Goal: Information Seeking & Learning: Learn about a topic

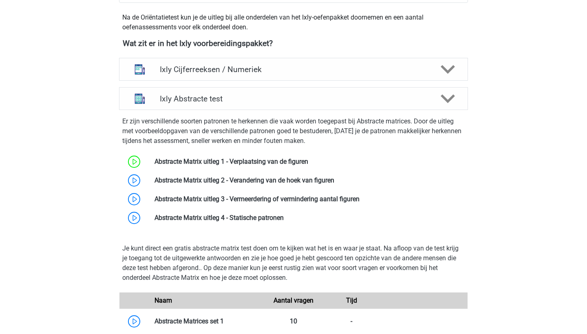
scroll to position [287, 0]
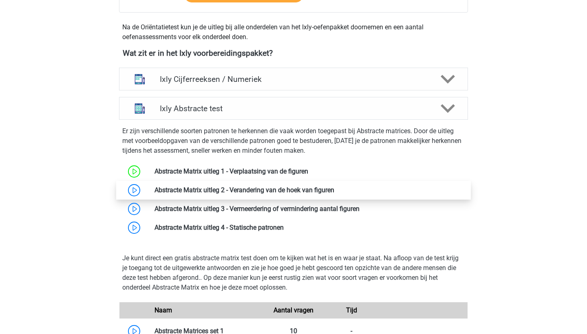
click at [334, 194] on link at bounding box center [334, 190] width 0 height 8
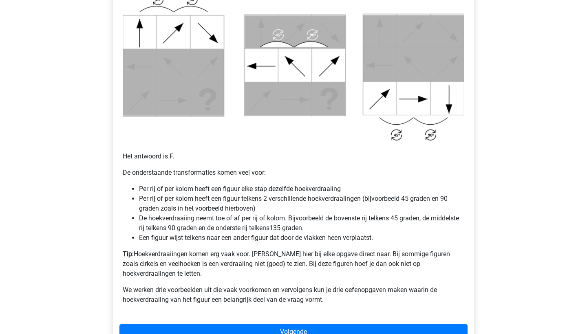
scroll to position [432, 0]
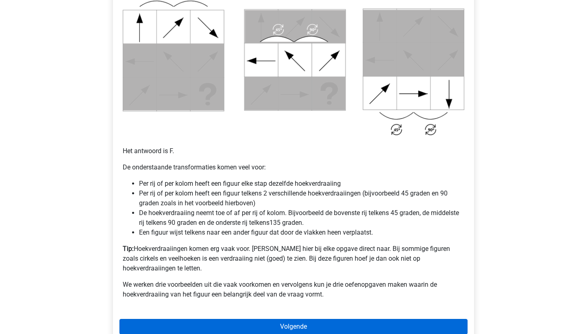
click at [170, 319] on link "Volgende" at bounding box center [293, 326] width 348 height 15
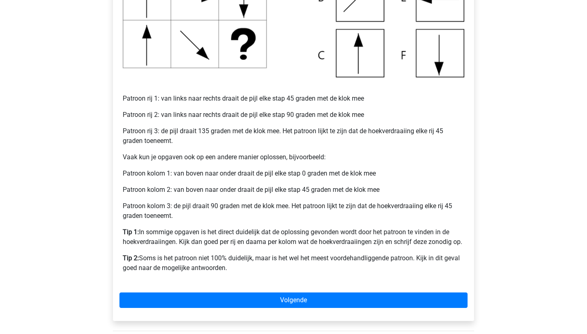
scroll to position [276, 0]
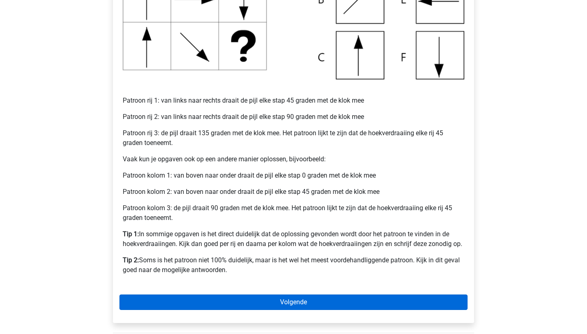
click at [148, 309] on link "Volgende" at bounding box center [293, 302] width 348 height 15
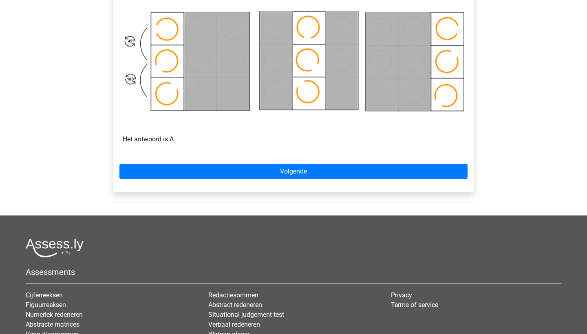
scroll to position [541, 0]
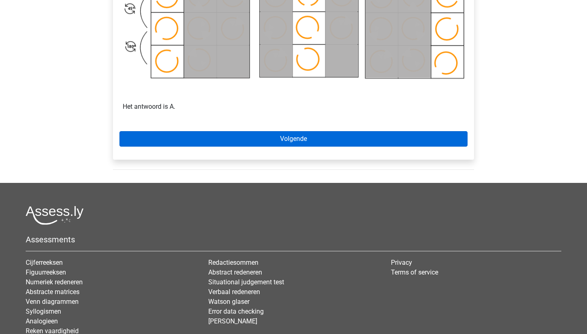
click at [201, 140] on link "Volgende" at bounding box center [293, 138] width 348 height 15
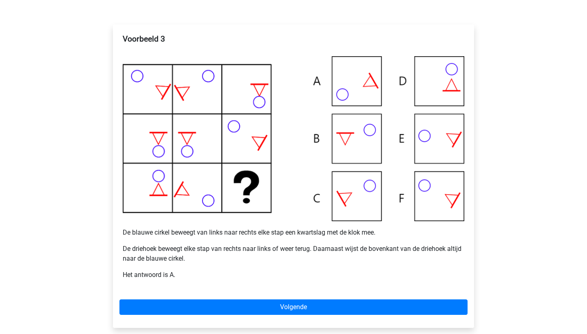
scroll to position [138, 0]
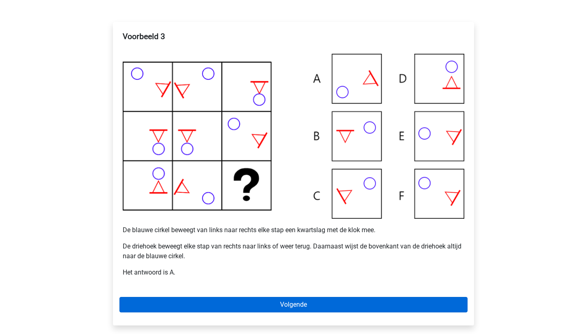
click at [239, 306] on link "Volgende" at bounding box center [293, 304] width 348 height 15
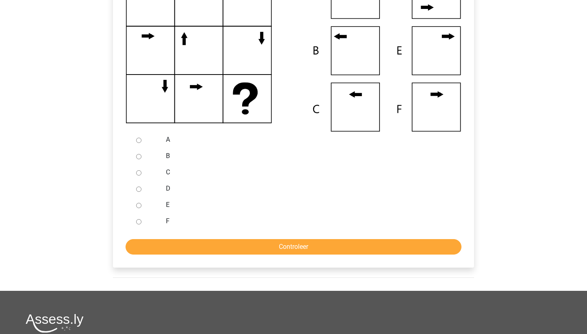
scroll to position [227, 0]
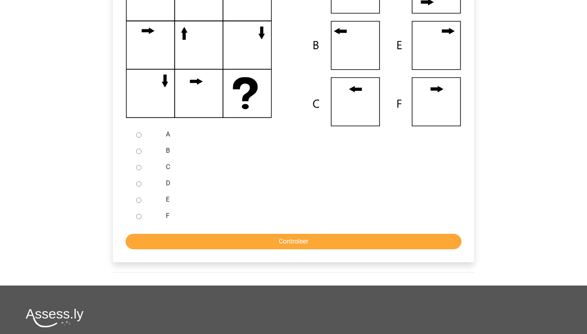
click at [165, 155] on div "B" at bounding box center [307, 151] width 294 height 16
click at [164, 149] on div "B" at bounding box center [307, 151] width 294 height 16
click at [138, 151] on input "B" at bounding box center [138, 151] width 5 height 5
radio input "true"
click at [211, 239] on input "Controleer" at bounding box center [294, 241] width 336 height 15
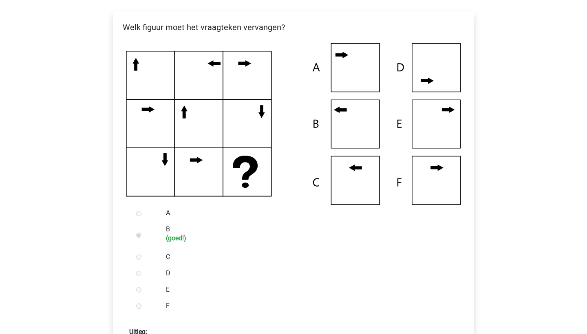
scroll to position [149, 0]
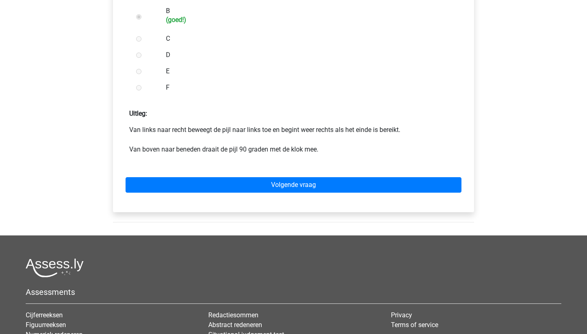
click at [388, 197] on div "Volgende vraag" at bounding box center [293, 183] width 348 height 45
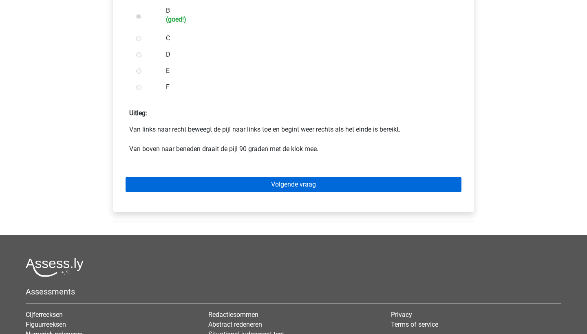
click at [391, 188] on link "Volgende vraag" at bounding box center [294, 184] width 336 height 15
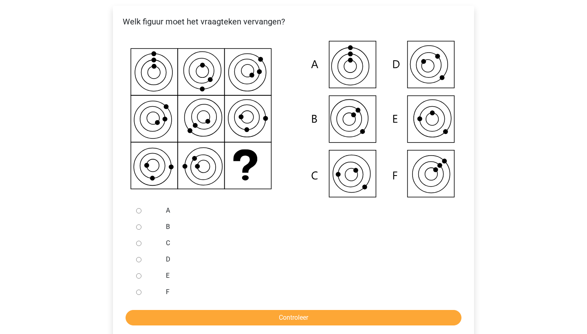
scroll to position [167, 0]
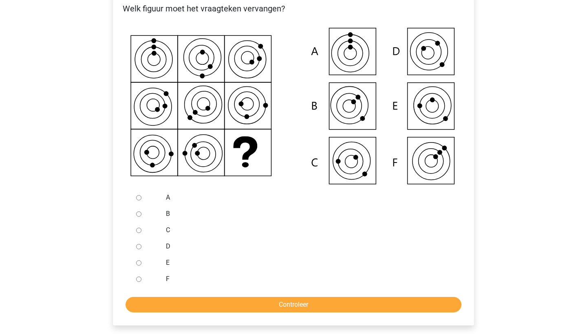
click at [169, 230] on label "C" at bounding box center [307, 230] width 282 height 10
click at [141, 230] on input "C" at bounding box center [138, 230] width 5 height 5
radio input "true"
click at [186, 304] on input "Controleer" at bounding box center [294, 304] width 336 height 15
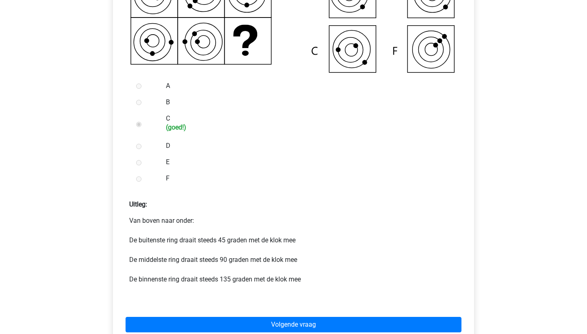
scroll to position [279, 0]
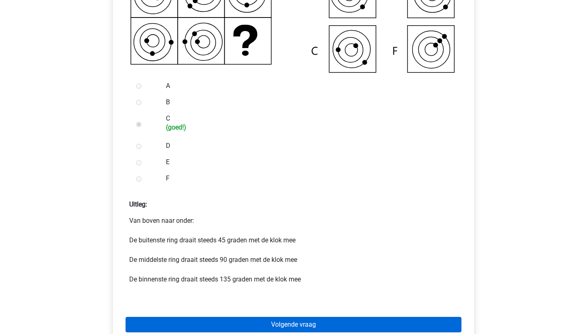
click at [184, 325] on link "Volgende vraag" at bounding box center [294, 324] width 336 height 15
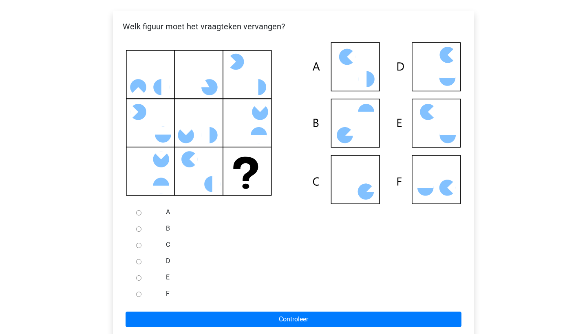
scroll to position [152, 0]
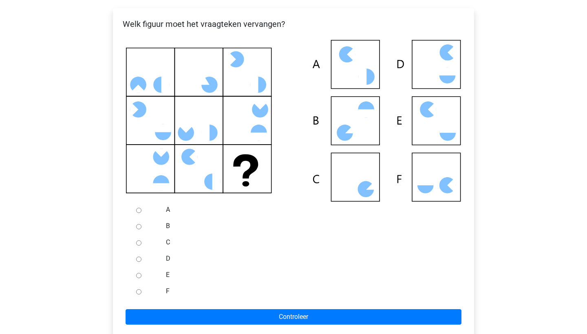
click at [169, 241] on label "C" at bounding box center [307, 243] width 282 height 10
click at [141, 241] on input "C" at bounding box center [138, 243] width 5 height 5
radio input "true"
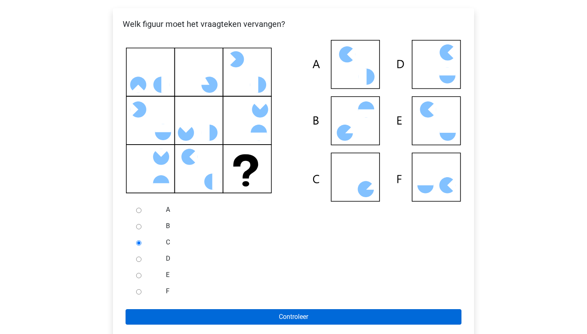
click at [204, 313] on input "Controleer" at bounding box center [294, 316] width 336 height 15
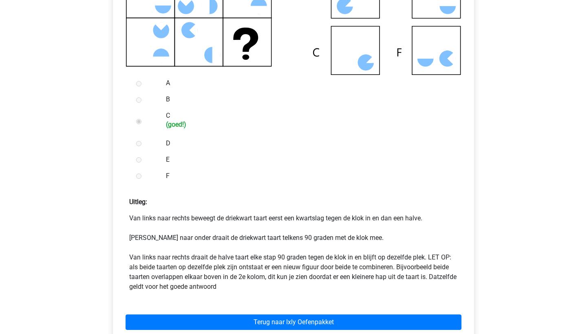
scroll to position [278, 0]
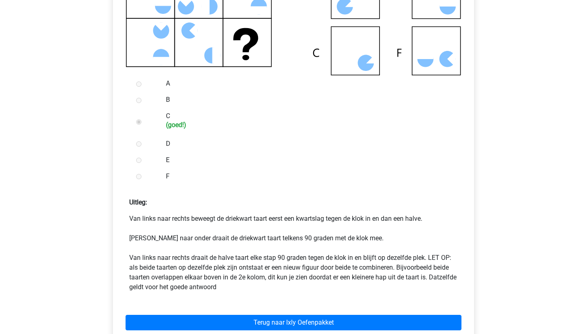
drag, startPoint x: 0, startPoint y: 0, endPoint x: 204, endPoint y: 313, distance: 373.3
click at [204, 313] on div "Terug naar Ixly Oefenpakket" at bounding box center [293, 321] width 348 height 45
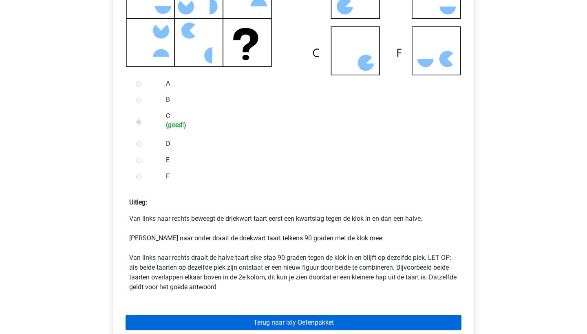
click at [208, 320] on link "Terug naar Ixly Oefenpakket" at bounding box center [294, 322] width 336 height 15
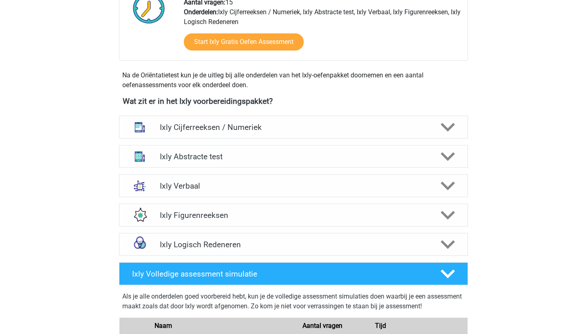
scroll to position [239, 0]
click at [254, 165] on div "Ixly Abstracte test" at bounding box center [293, 156] width 349 height 23
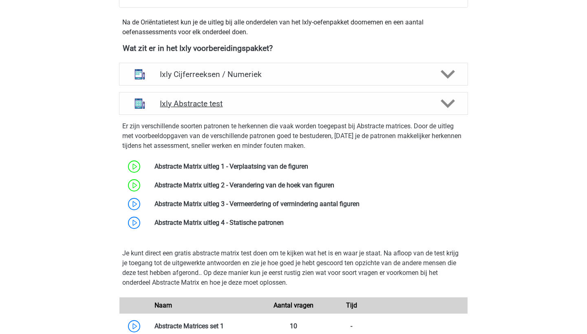
scroll to position [296, 0]
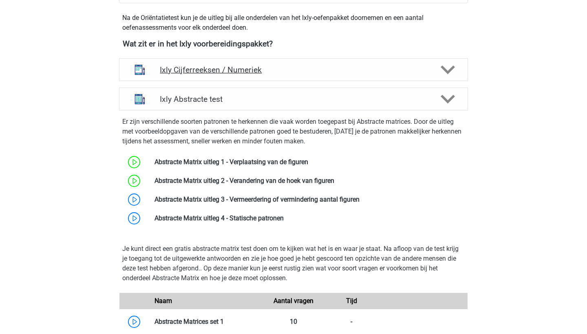
click at [282, 73] on h4 "Ixly Cijferreeksen / Numeriek" at bounding box center [293, 69] width 267 height 9
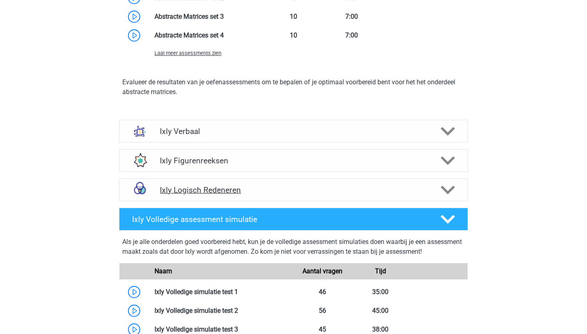
scroll to position [1195, 0]
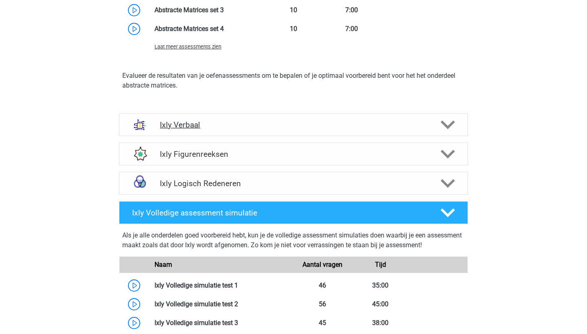
click at [215, 123] on h4 "Ixly Verbaal" at bounding box center [293, 124] width 267 height 9
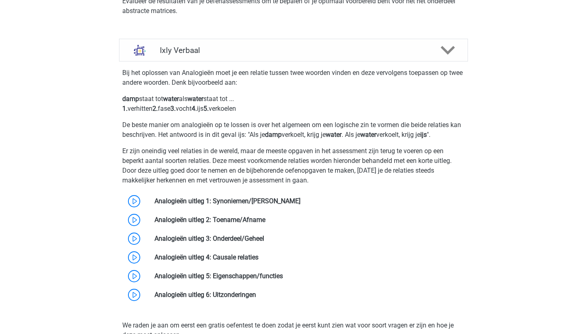
scroll to position [1271, 0]
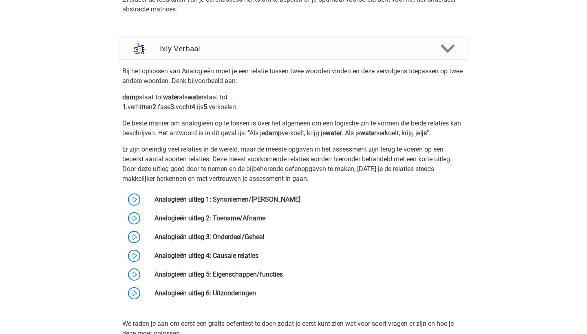
click at [247, 52] on h4 "Ixly Verbaal" at bounding box center [293, 48] width 267 height 9
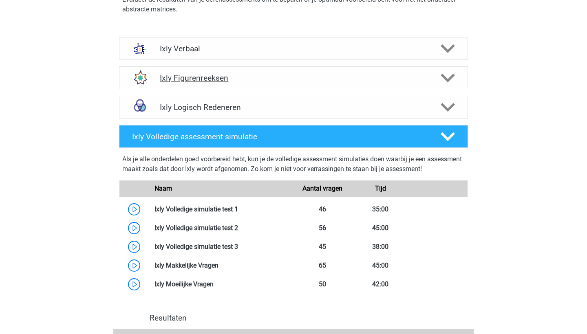
click at [254, 85] on div "Ixly Figurenreeksen" at bounding box center [293, 77] width 349 height 23
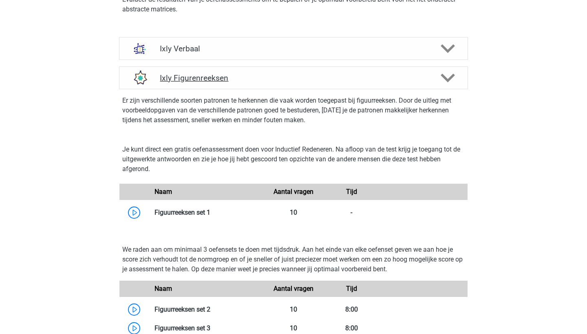
click at [253, 83] on div "Ixly Figurenreeksen" at bounding box center [293, 77] width 349 height 23
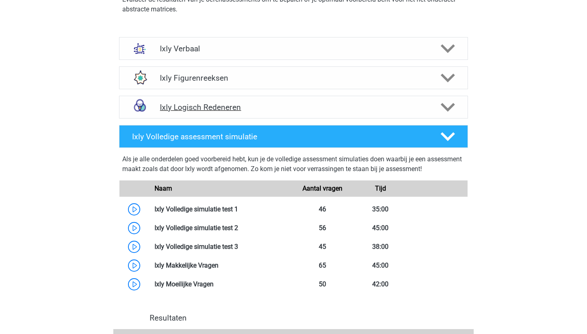
click at [273, 108] on h4 "Ixly Logisch Redeneren" at bounding box center [293, 107] width 267 height 9
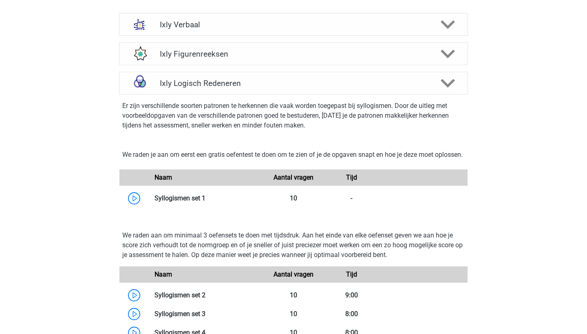
scroll to position [1286, 0]
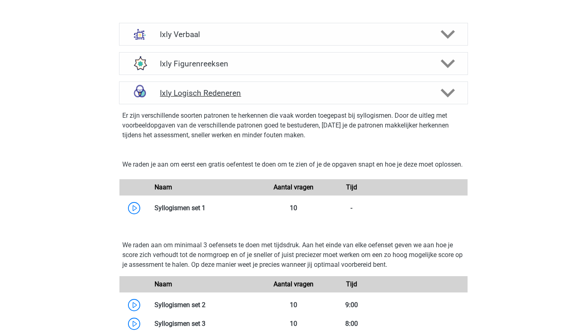
click at [283, 95] on h4 "Ixly Logisch Redeneren" at bounding box center [293, 92] width 267 height 9
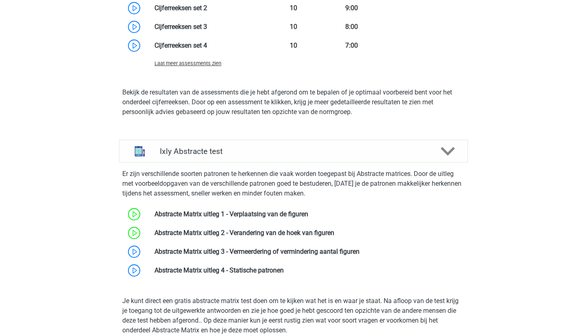
scroll to position [707, 0]
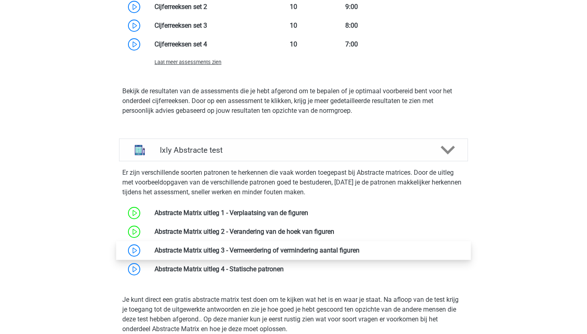
click at [360, 250] on link at bounding box center [360, 251] width 0 height 8
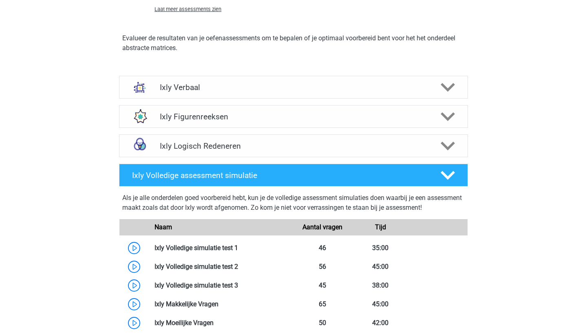
scroll to position [1251, 0]
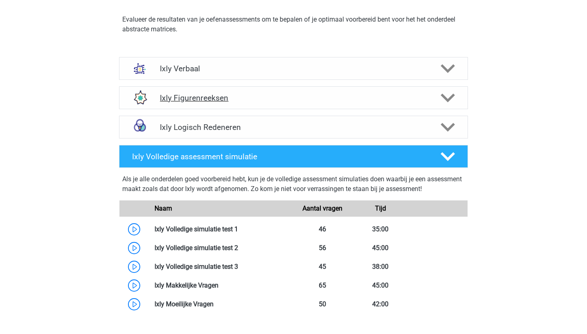
click at [169, 89] on div "Ixly Figurenreeksen" at bounding box center [293, 97] width 349 height 23
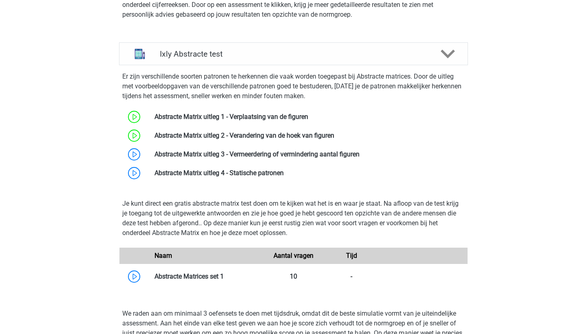
scroll to position [785, 0]
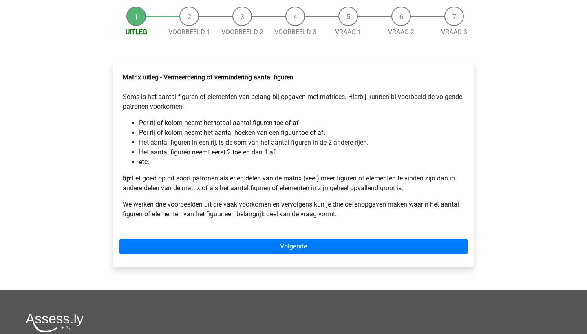
scroll to position [32, 0]
